Goal: Obtain resource: Download file/media

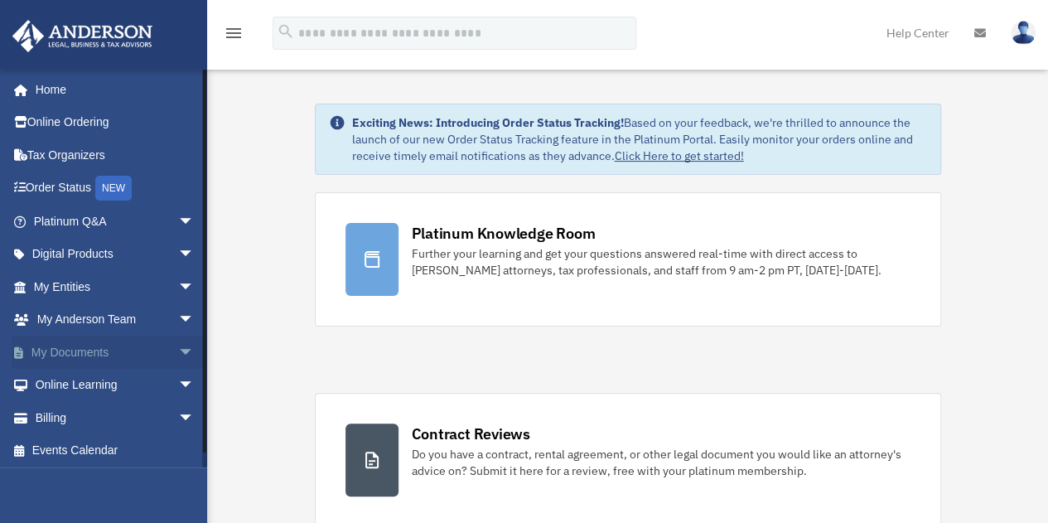
click at [178, 352] on span "arrow_drop_down" at bounding box center [194, 352] width 33 height 34
click at [73, 380] on link "Box" at bounding box center [121, 385] width 196 height 33
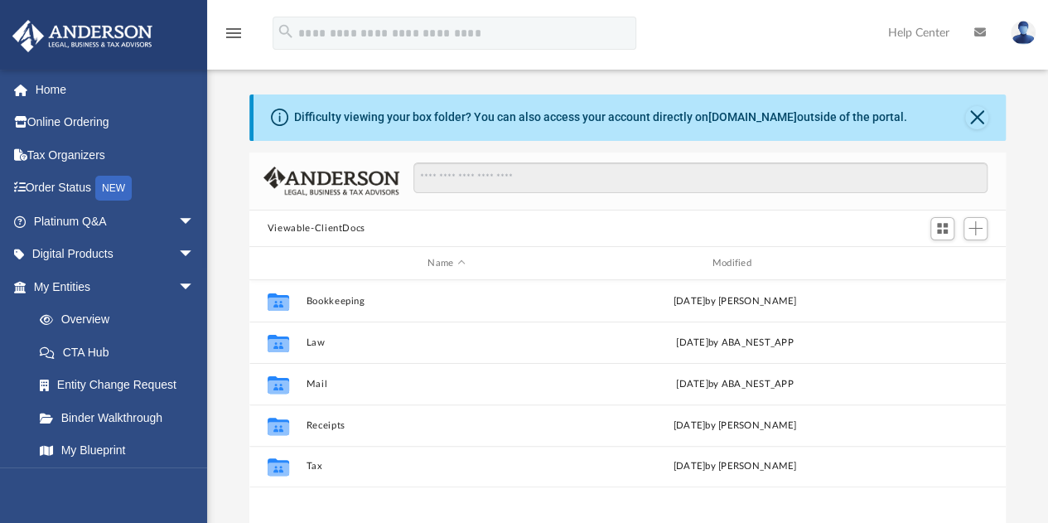
scroll to position [364, 744]
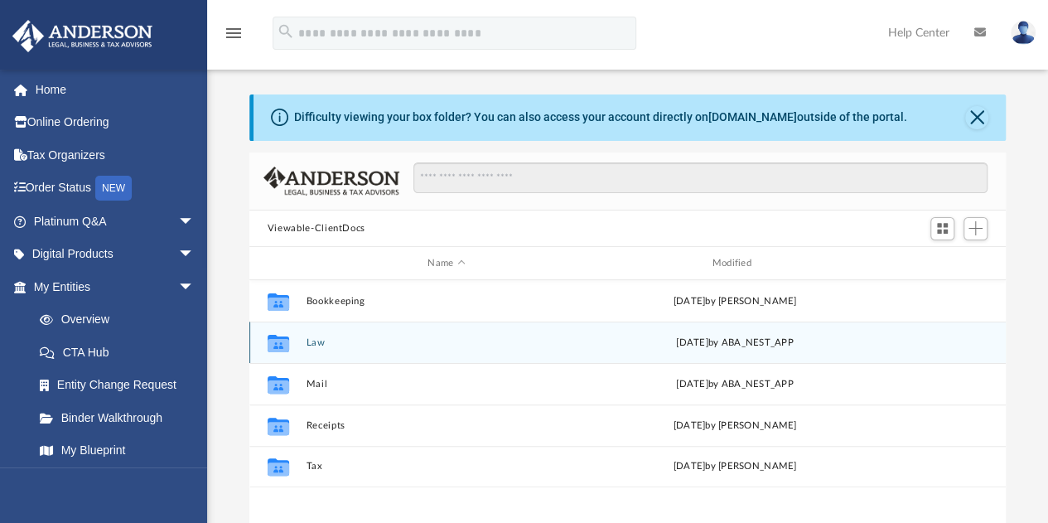
click at [313, 340] on button "Law" at bounding box center [446, 342] width 281 height 11
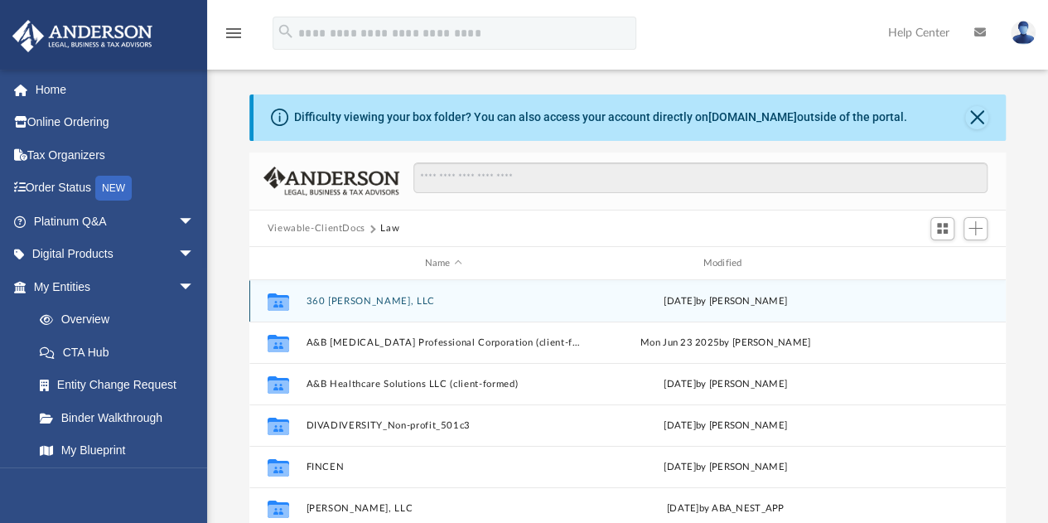
click at [345, 302] on button "360 [PERSON_NAME], LLC" at bounding box center [443, 301] width 275 height 11
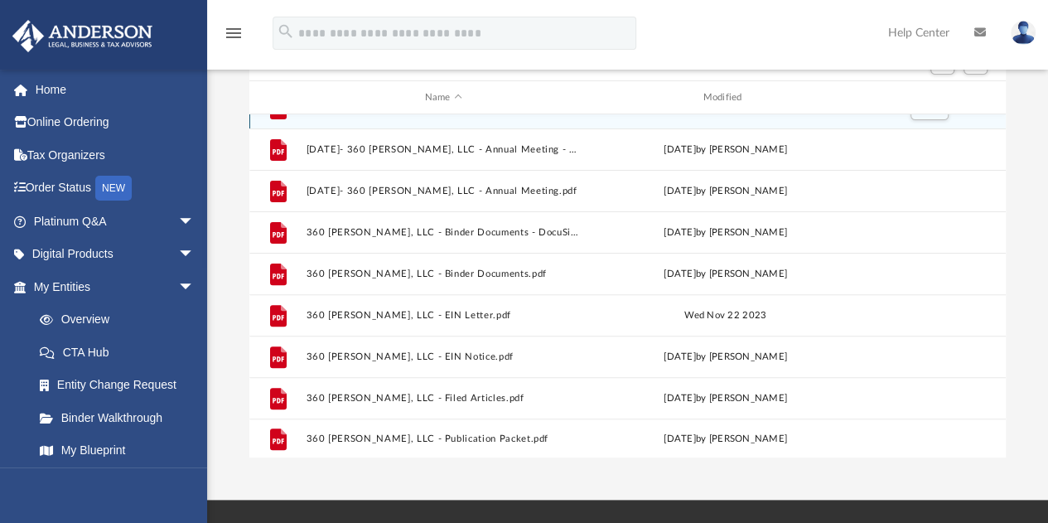
scroll to position [235, 0]
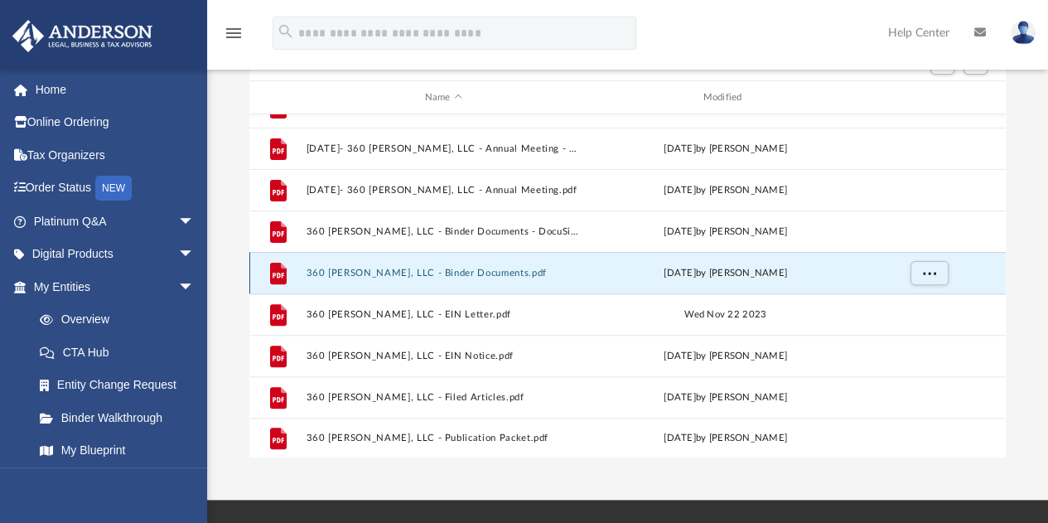
click at [475, 272] on button "360 [PERSON_NAME], LLC - Binder Documents.pdf" at bounding box center [443, 273] width 275 height 11
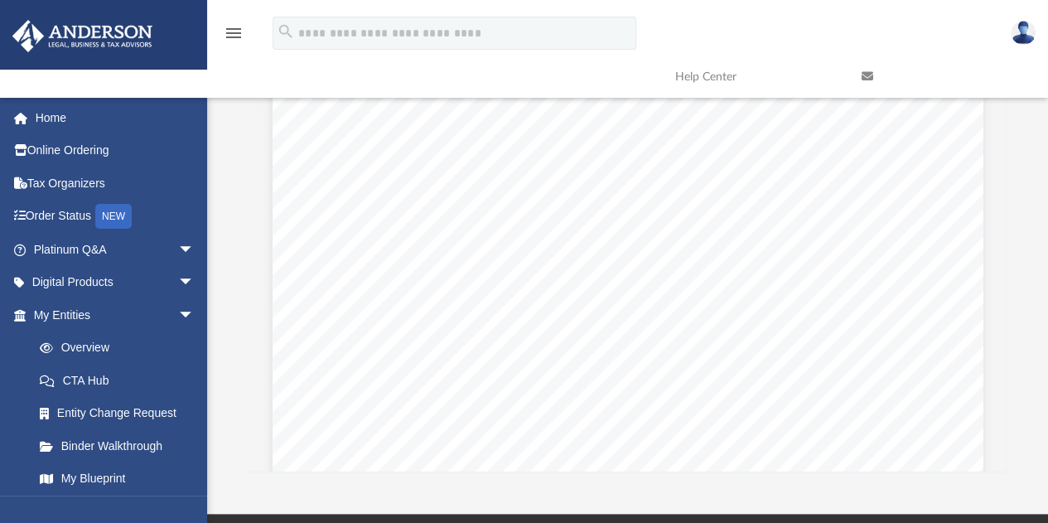
scroll to position [0, 0]
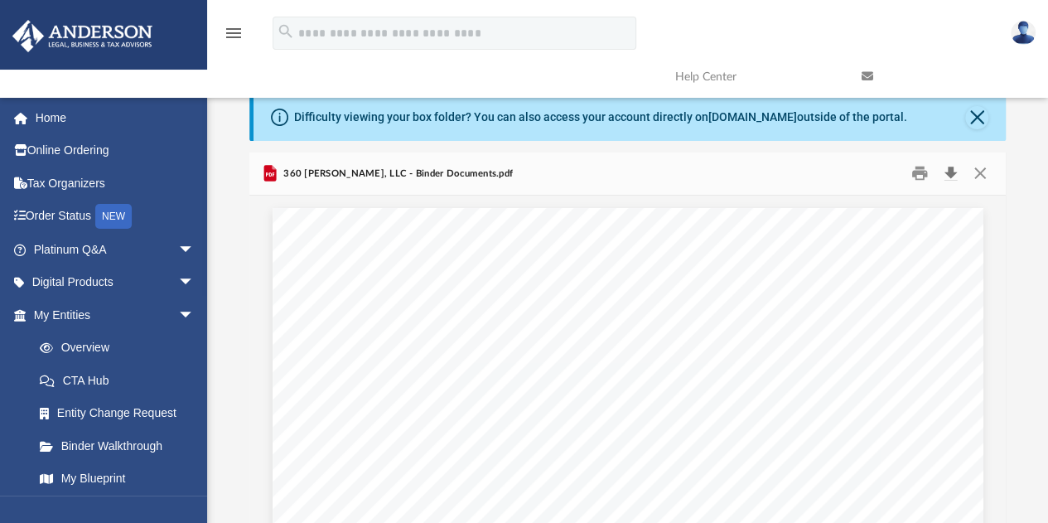
click at [950, 168] on button "Download" at bounding box center [950, 174] width 30 height 26
click at [977, 177] on button "Close" at bounding box center [980, 174] width 30 height 26
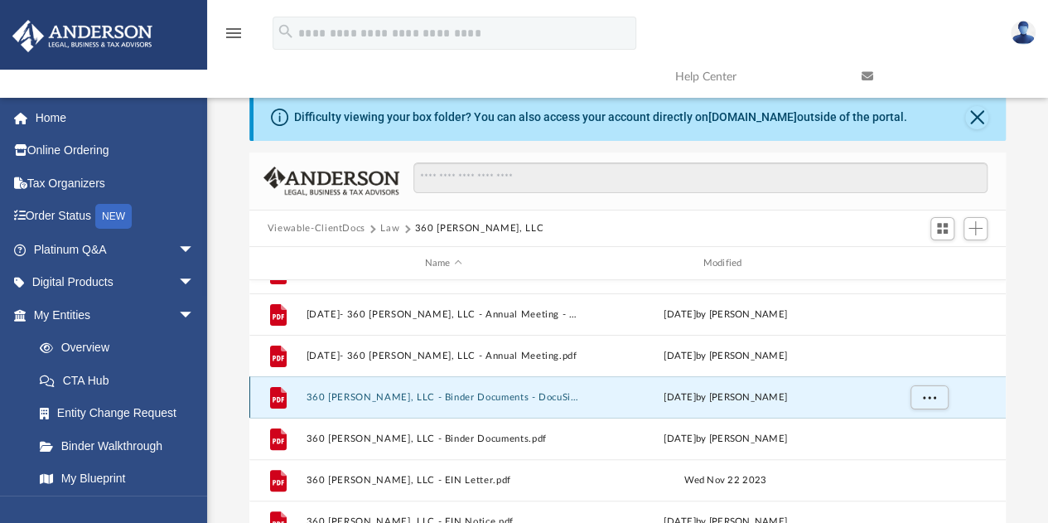
click at [514, 397] on button "360 [PERSON_NAME], LLC - Binder Documents - DocuSigned.pdf" at bounding box center [443, 397] width 275 height 11
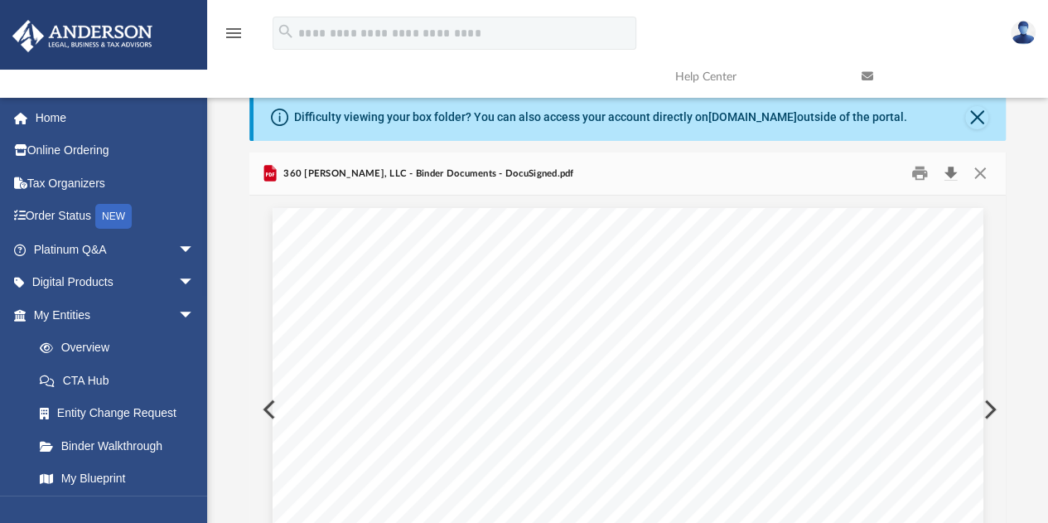
click at [949, 164] on button "Download" at bounding box center [950, 174] width 30 height 26
click at [981, 168] on button "Close" at bounding box center [980, 174] width 30 height 26
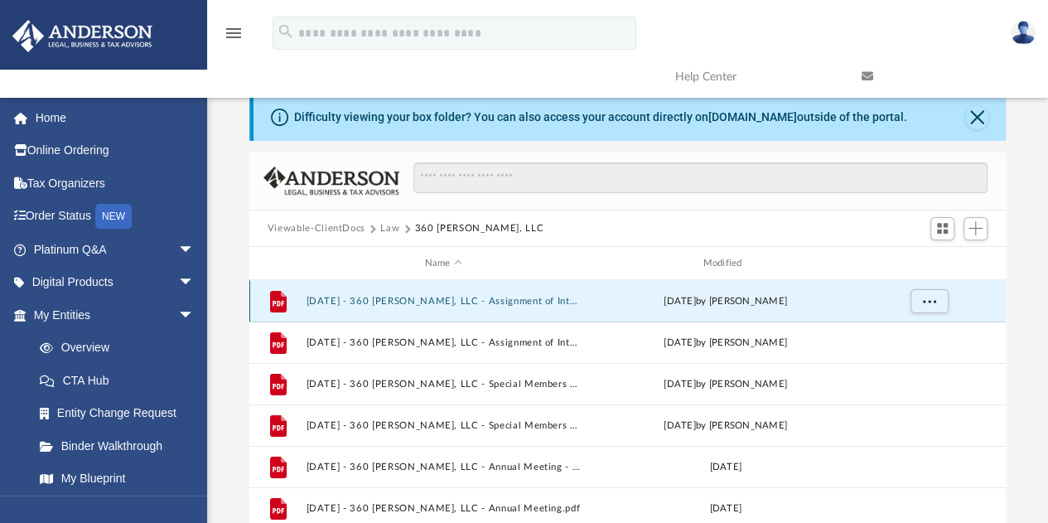
click at [520, 300] on button "[DATE] - 360 [PERSON_NAME], LLC - Assignment of Interest - DocuSigned.pdf" at bounding box center [443, 301] width 275 height 11
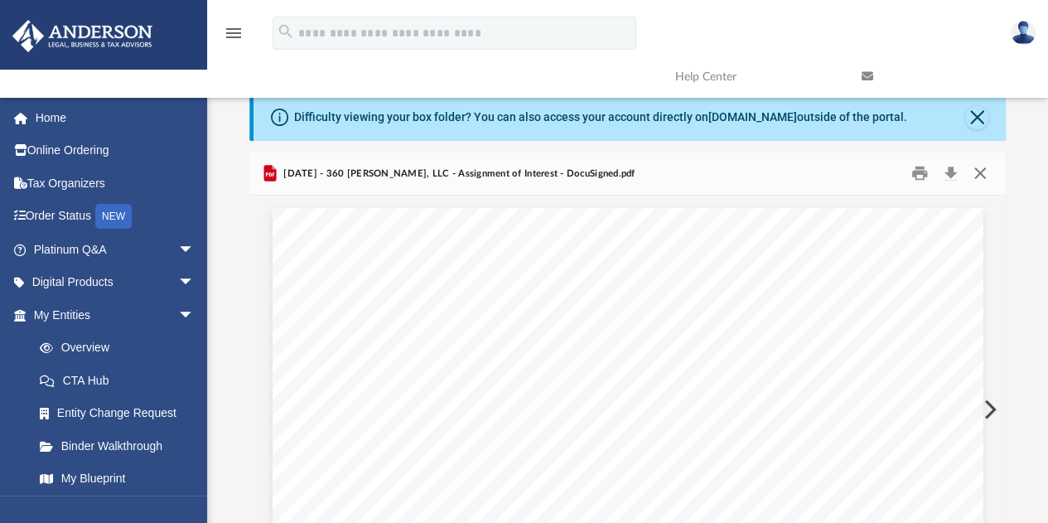
click at [984, 171] on button "Close" at bounding box center [980, 174] width 30 height 26
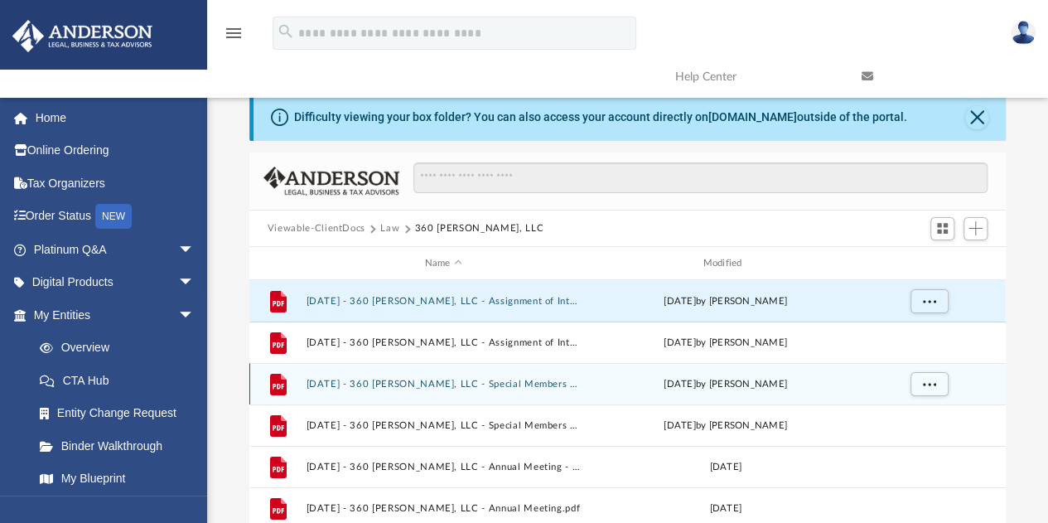
click at [533, 379] on button "[DATE] - 360 [PERSON_NAME], LLC - Special Members Meeting - DocuSigned.pdf" at bounding box center [443, 384] width 275 height 11
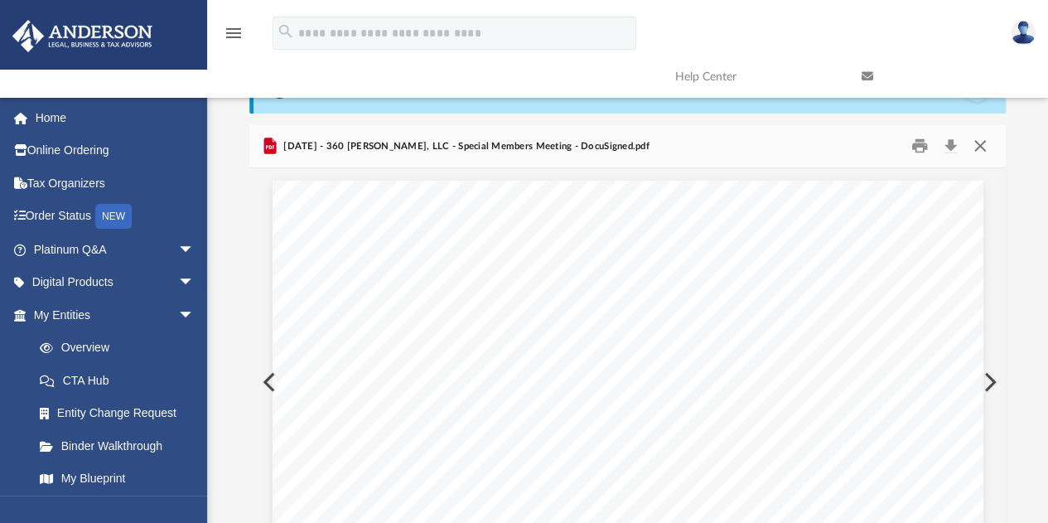
click at [978, 144] on button "Close" at bounding box center [980, 146] width 30 height 26
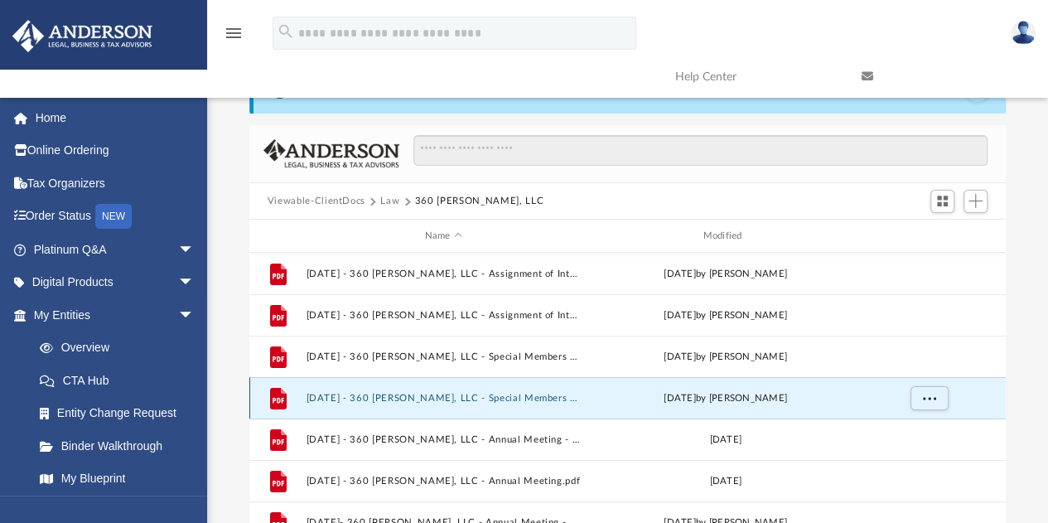
click at [527, 398] on button "[DATE] - 360 [PERSON_NAME], LLC - Special Members Meeting.pdf" at bounding box center [443, 398] width 275 height 11
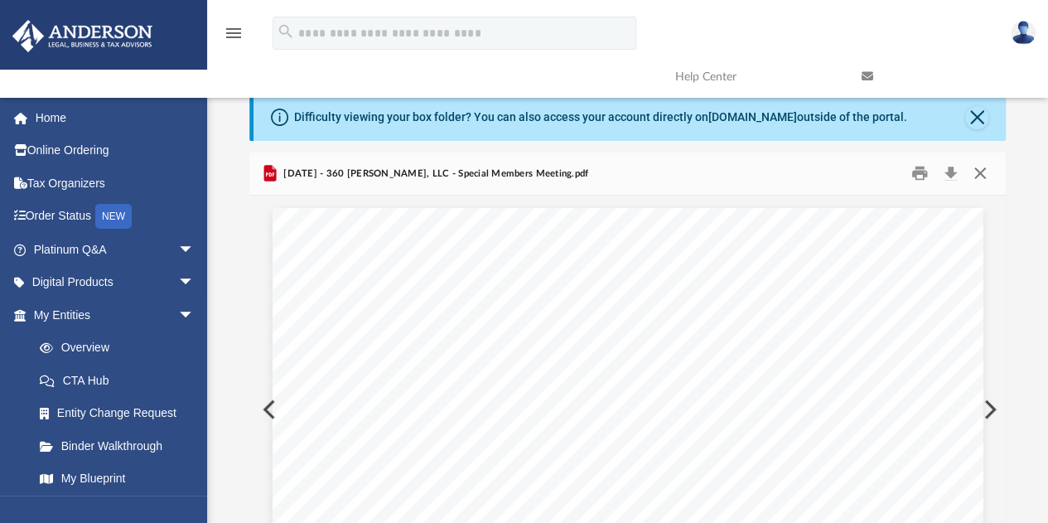
click at [980, 169] on button "Close" at bounding box center [980, 174] width 30 height 26
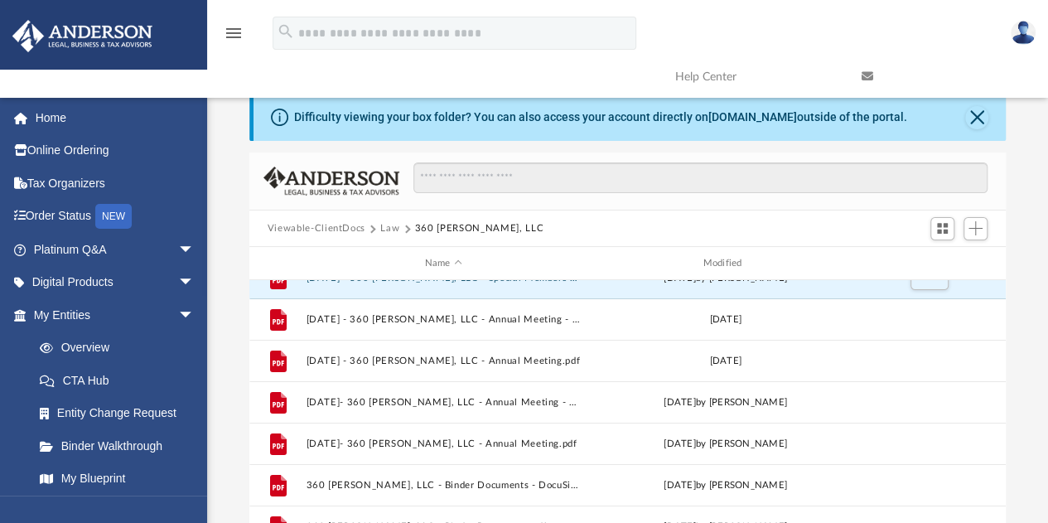
scroll to position [148, 0]
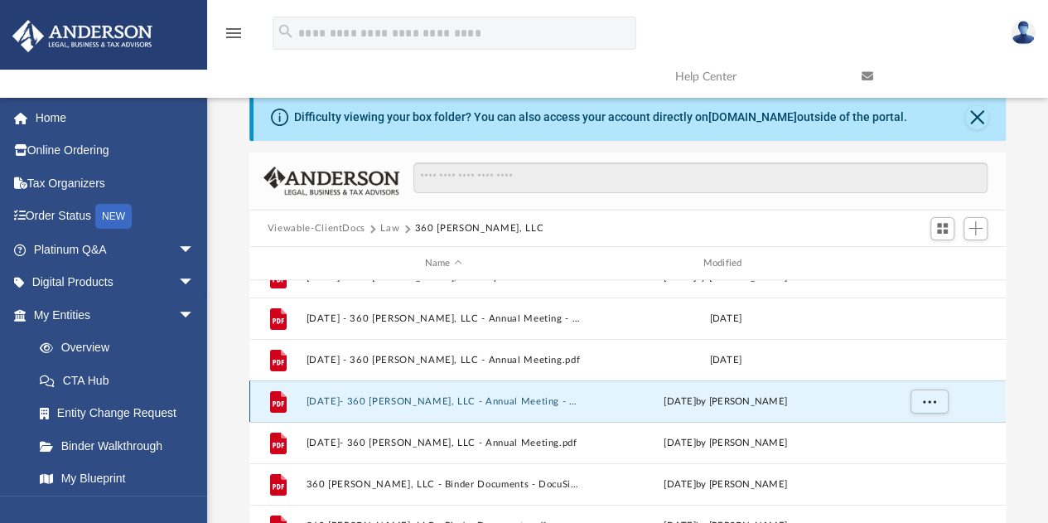
click at [526, 398] on button "[DATE]- 360 [PERSON_NAME], LLC - Annual Meeting - DocuSigned.pdf" at bounding box center [443, 401] width 275 height 11
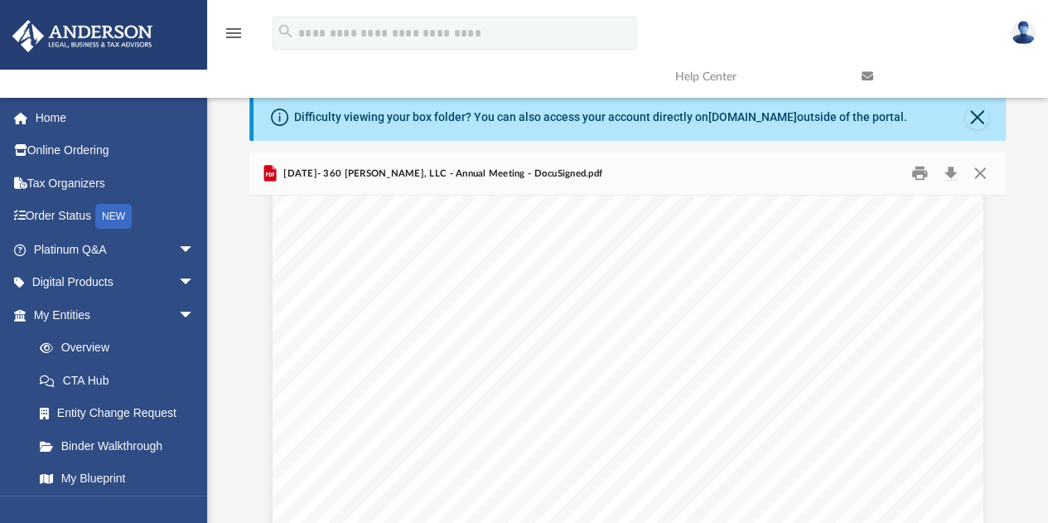
scroll to position [0, 0]
click at [989, 171] on button "Close" at bounding box center [980, 174] width 30 height 26
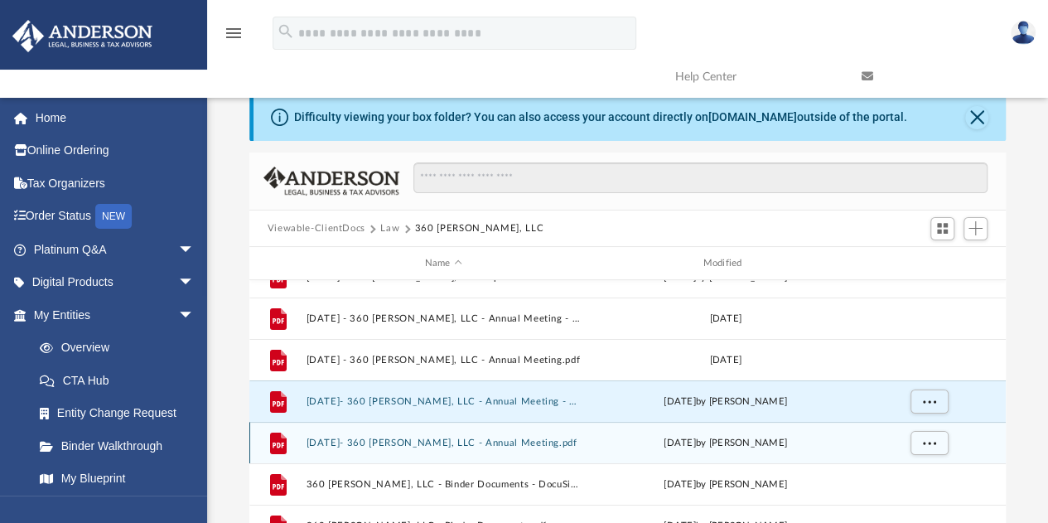
click at [480, 445] on button "[DATE]- 360 [PERSON_NAME], LLC - Annual Meeting.pdf" at bounding box center [443, 442] width 275 height 11
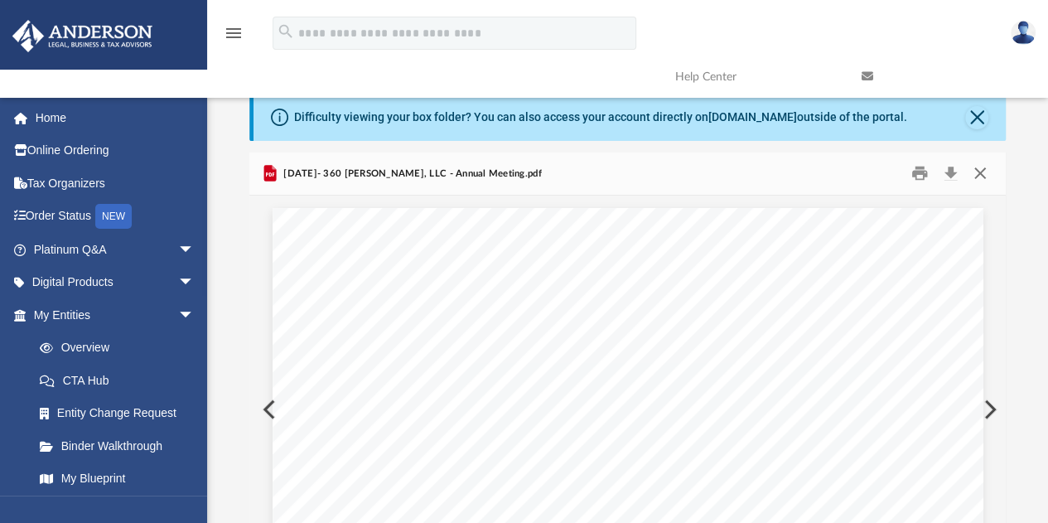
click at [979, 171] on button "Close" at bounding box center [980, 174] width 30 height 26
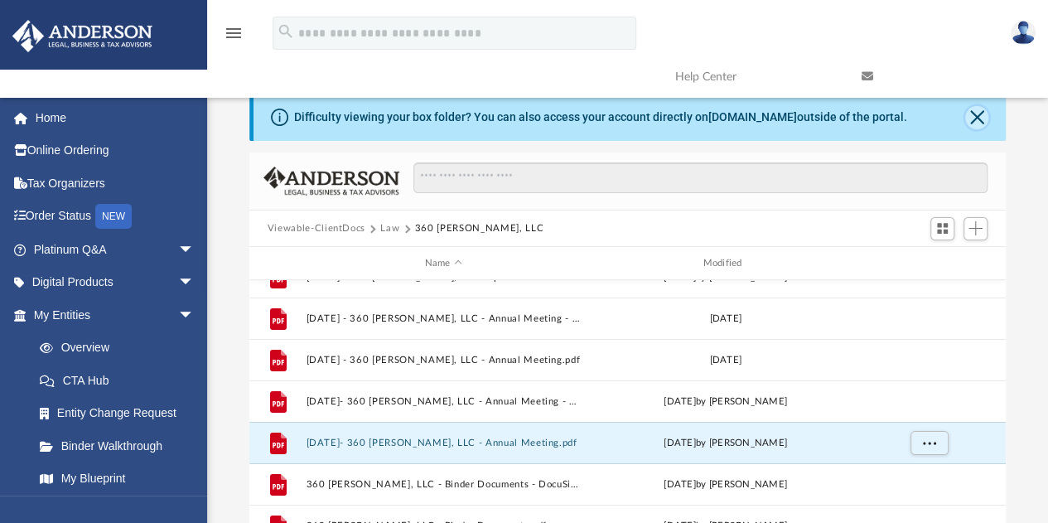
click at [977, 115] on button "Close" at bounding box center [976, 117] width 23 height 23
